Goal: Task Accomplishment & Management: Manage account settings

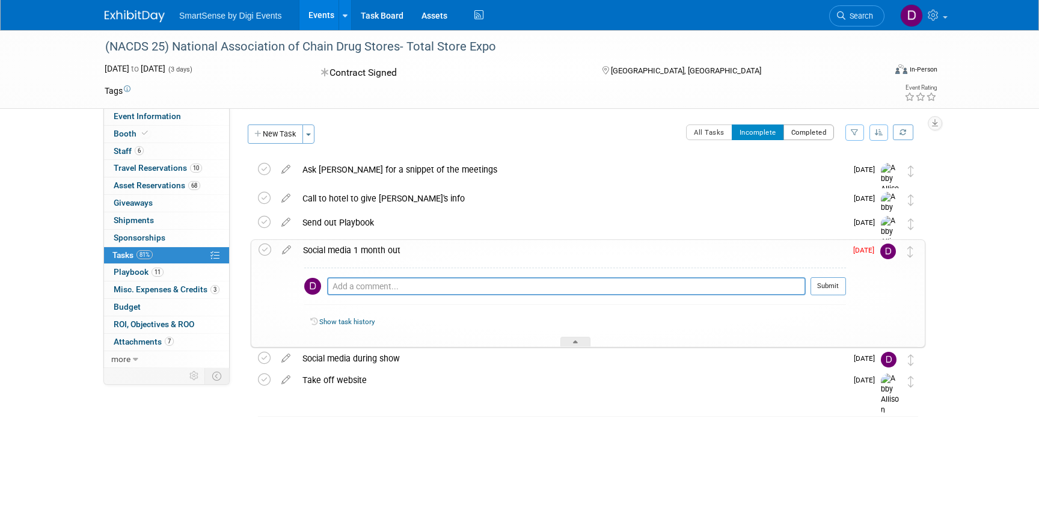
click at [812, 134] on button "Completed" at bounding box center [808, 132] width 51 height 16
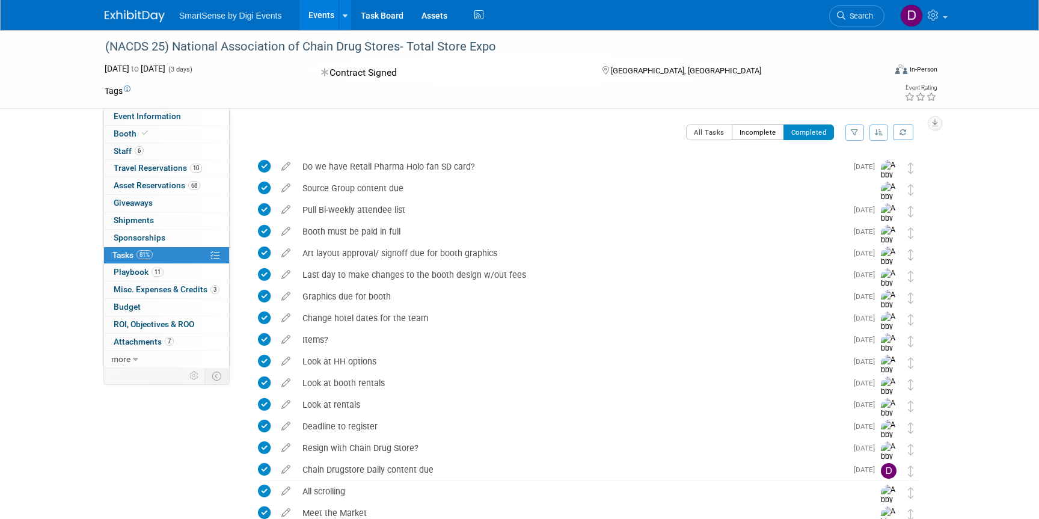
click at [747, 133] on button "Incomplete" at bounding box center [758, 132] width 52 height 16
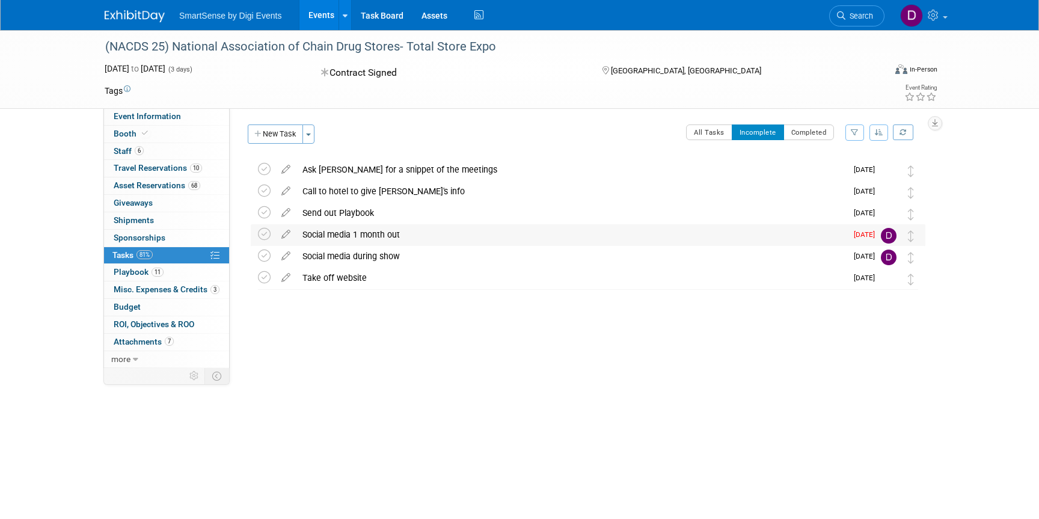
click at [405, 234] on div "Social media 1 month out" at bounding box center [571, 234] width 550 height 20
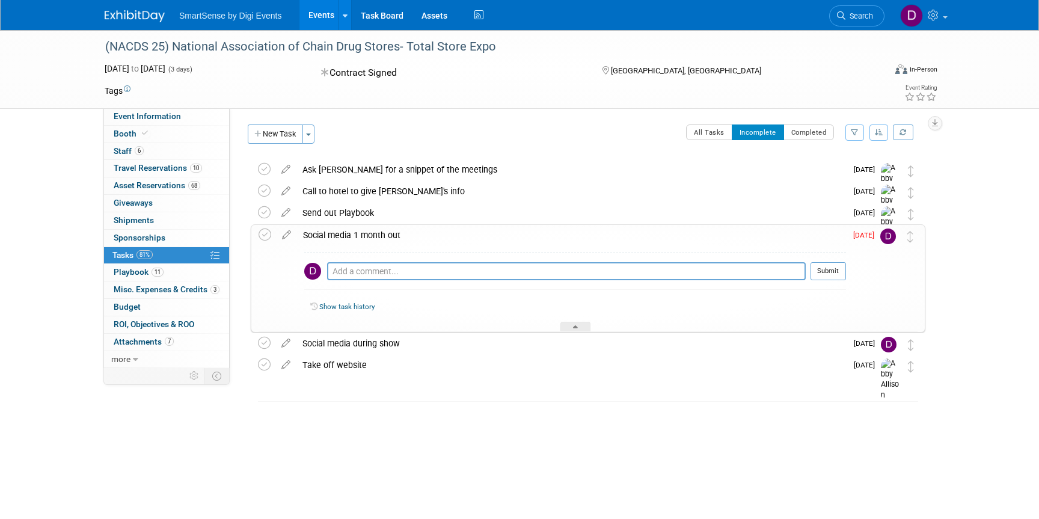
drag, startPoint x: 174, startPoint y: 46, endPoint x: 498, endPoint y: 44, distance: 324.6
click at [498, 44] on div "(NACDS 25) National Association of Chain Drug Stores- Total Store Expo" at bounding box center [483, 47] width 765 height 22
copy div "National Association of Chain Drug Stores- Total Store Expo"
click at [124, 127] on link "Booth" at bounding box center [166, 134] width 125 height 17
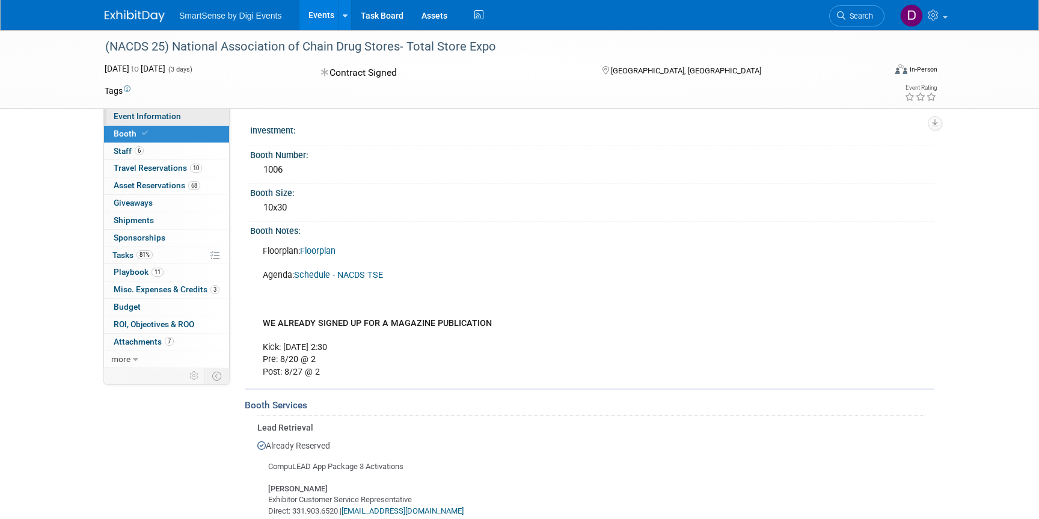
click at [137, 122] on link "Event Information" at bounding box center [166, 116] width 125 height 17
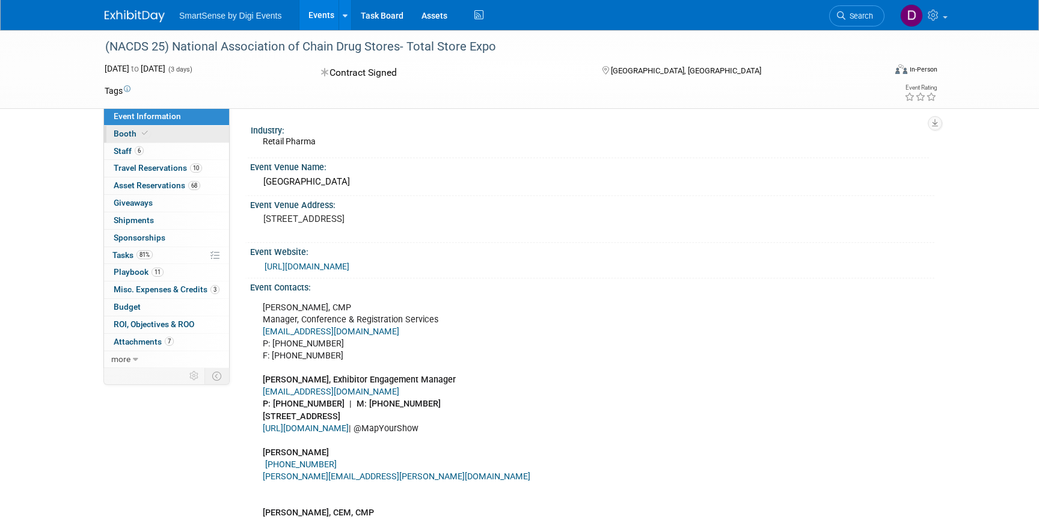
click at [121, 132] on span "Booth" at bounding box center [132, 134] width 37 height 10
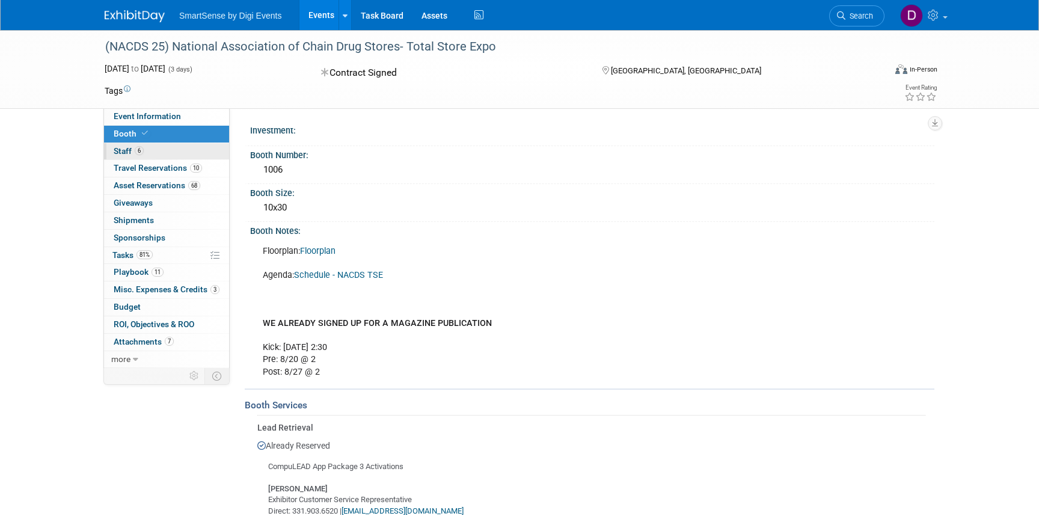
click at [121, 148] on span "Staff 6" at bounding box center [129, 151] width 30 height 10
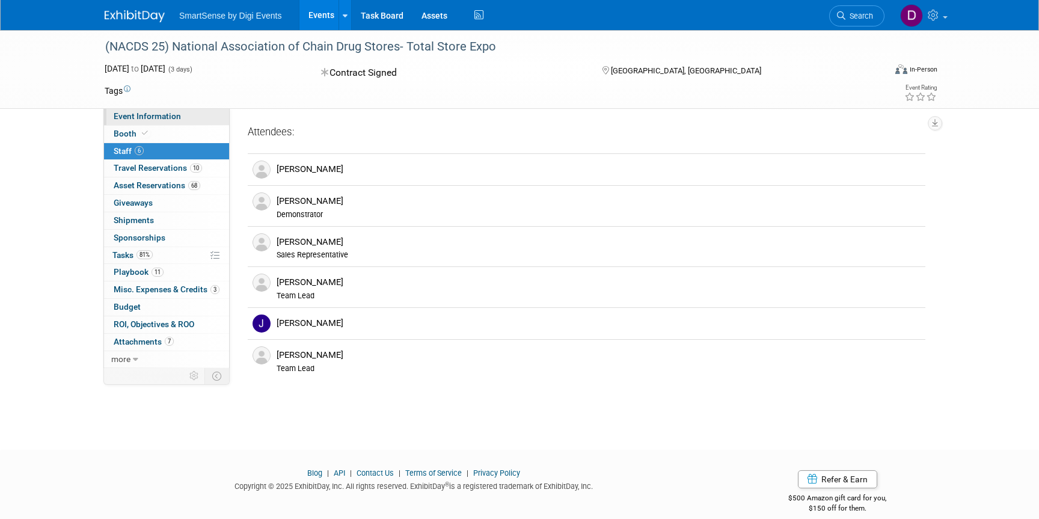
click at [134, 121] on span "Event Information" at bounding box center [147, 116] width 67 height 10
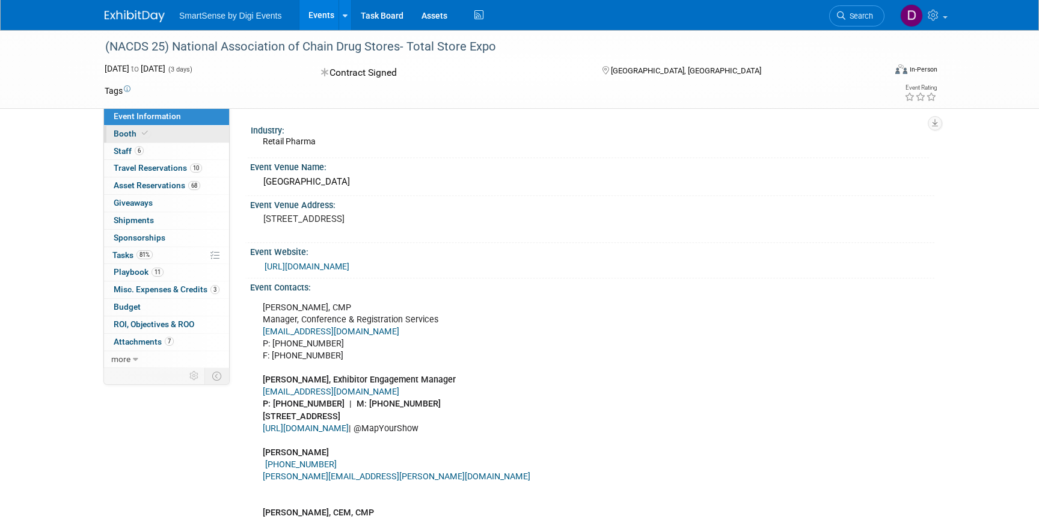
click at [130, 138] on span "Booth" at bounding box center [132, 134] width 37 height 10
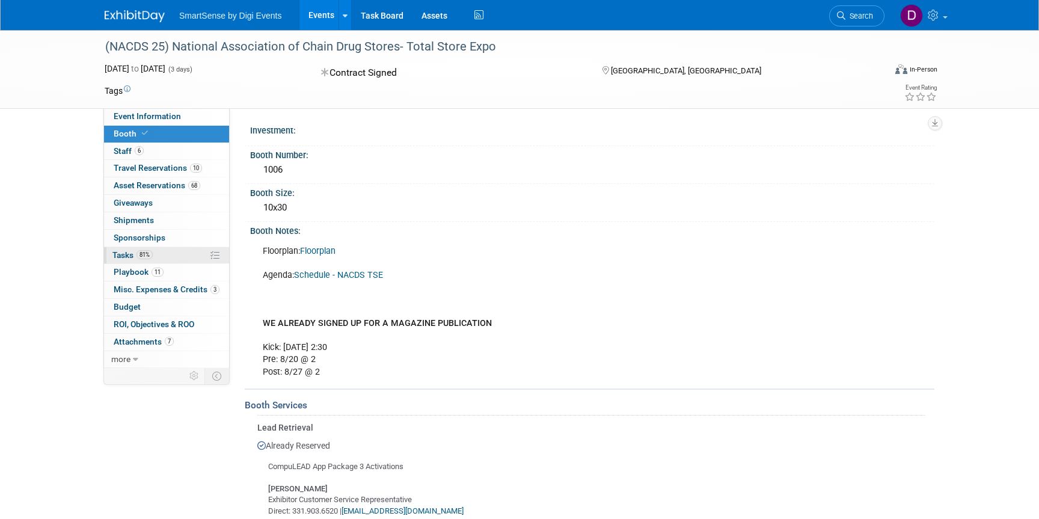
click at [126, 257] on span "Tasks 81%" at bounding box center [132, 255] width 40 height 10
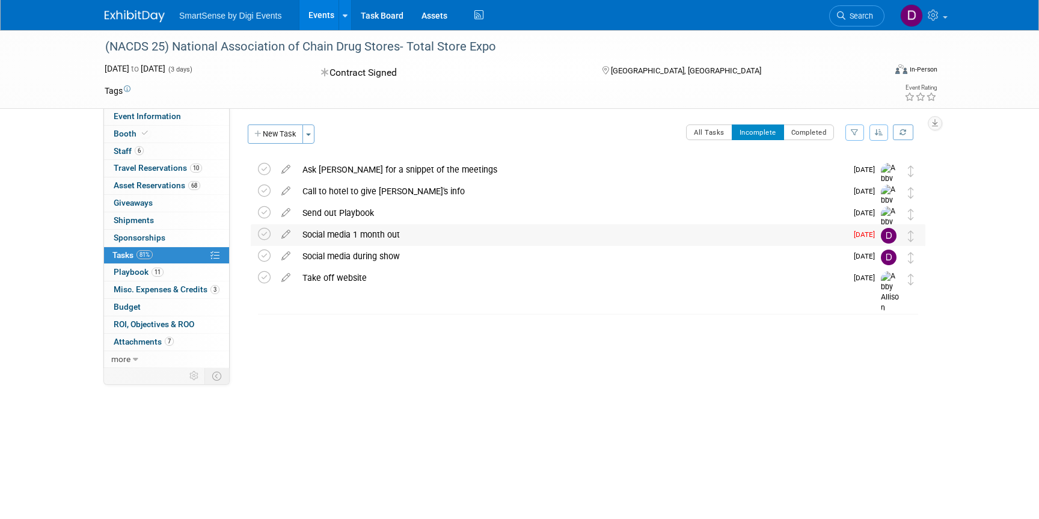
click at [361, 236] on div "Social media 1 month out" at bounding box center [571, 234] width 550 height 20
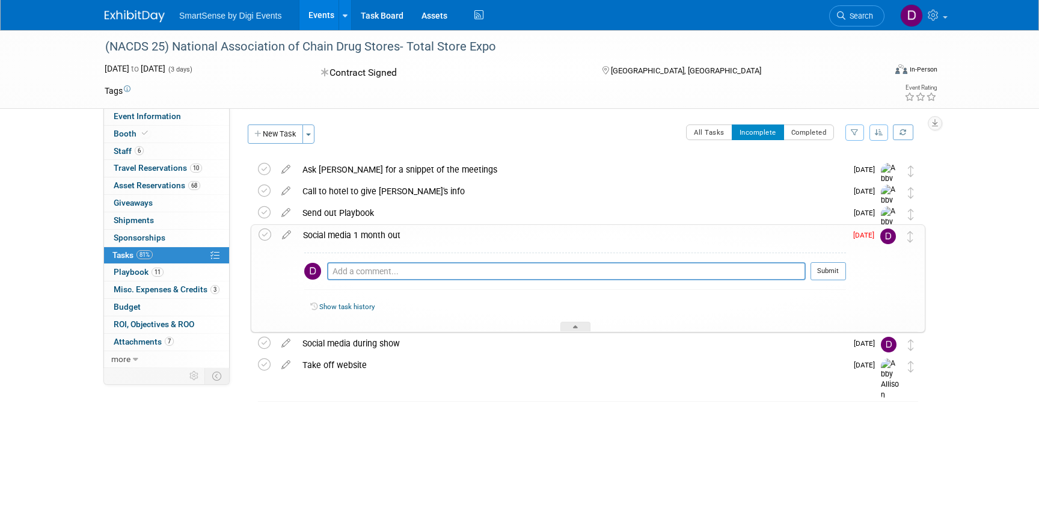
click at [363, 280] on div "Pro tip: Press Ctrl-Enter to submit comment." at bounding box center [566, 284] width 479 height 9
click at [363, 269] on textarea at bounding box center [566, 271] width 479 height 18
paste textarea "[URL][DOMAIN_NAME]"
type textarea "[URL][DOMAIN_NAME]"
click at [830, 268] on button "Submit" at bounding box center [827, 271] width 35 height 18
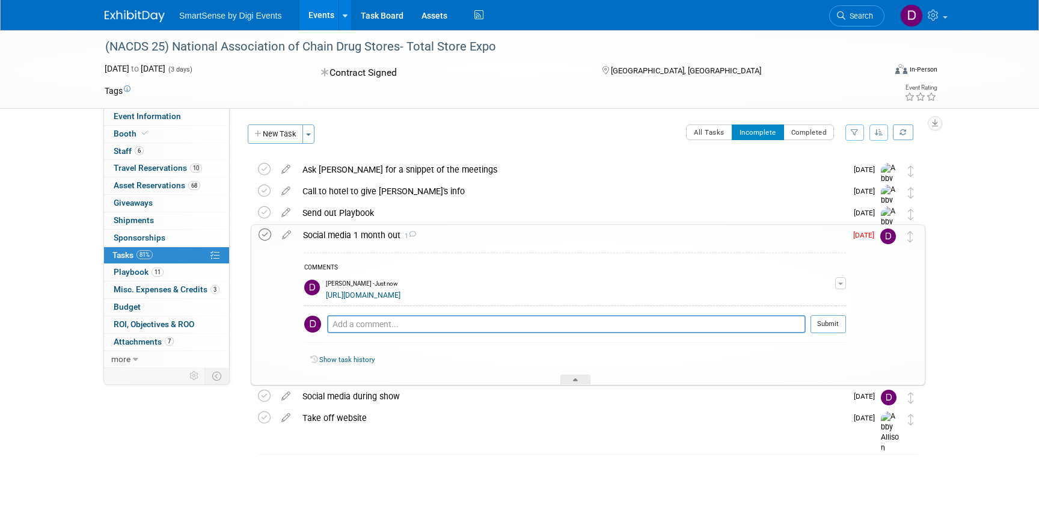
click at [264, 236] on icon at bounding box center [264, 234] width 13 height 13
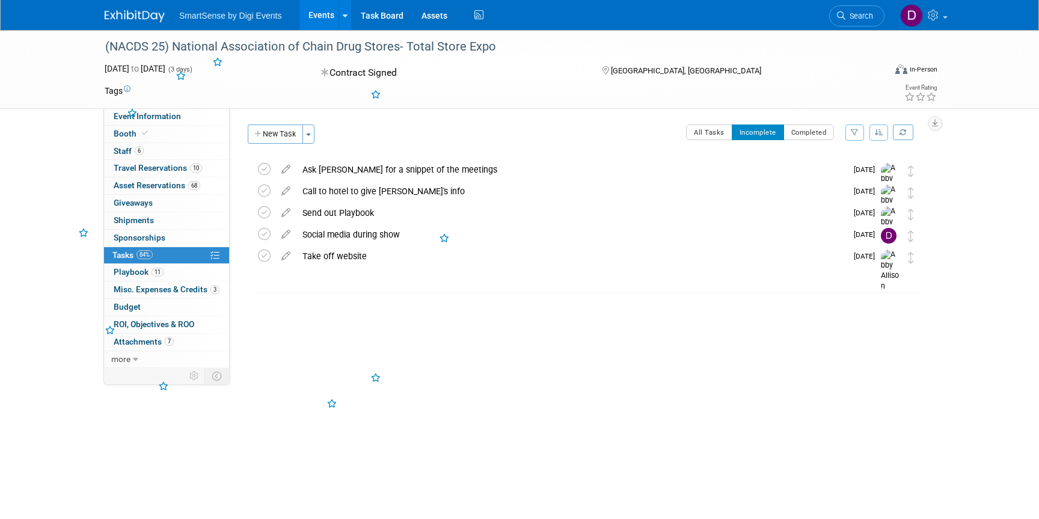
click at [403, 317] on div "Industry: Retail Pharma Event Venue Name: [GEOGRAPHIC_DATA] Event Venue Address:" at bounding box center [582, 238] width 705 height 260
